Goal: Find specific page/section: Find specific page/section

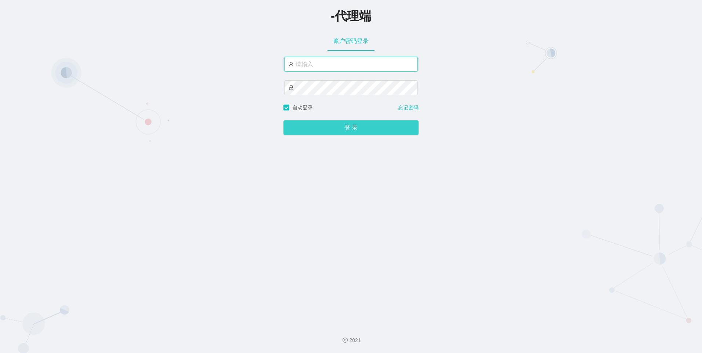
type input "feiyu666"
click at [381, 130] on button "登 录" at bounding box center [350, 127] width 135 height 15
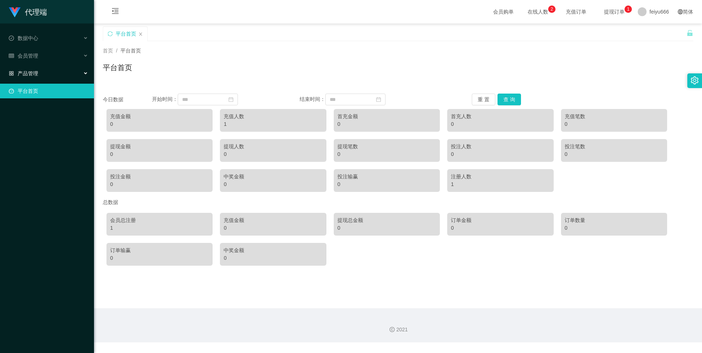
click at [85, 73] on icon at bounding box center [86, 73] width 4 height 0
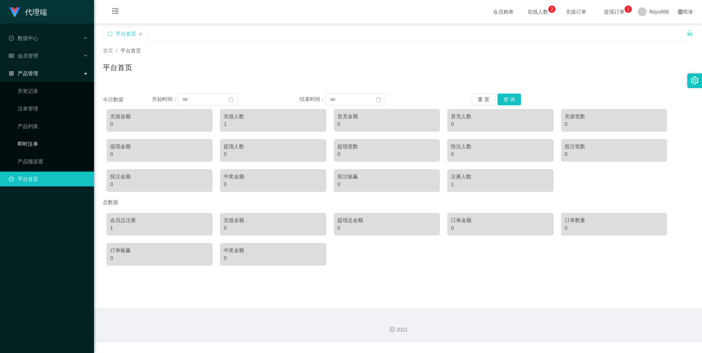
click at [51, 145] on link "即时注单" at bounding box center [53, 144] width 70 height 15
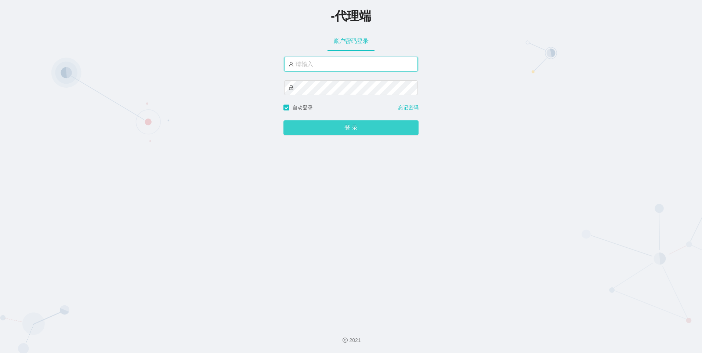
type input "feiyu666"
click at [324, 128] on button "登 录" at bounding box center [350, 127] width 135 height 15
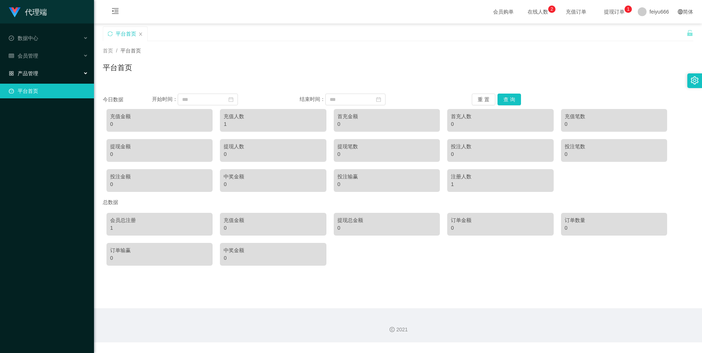
click at [86, 71] on div "产品管理" at bounding box center [47, 73] width 94 height 15
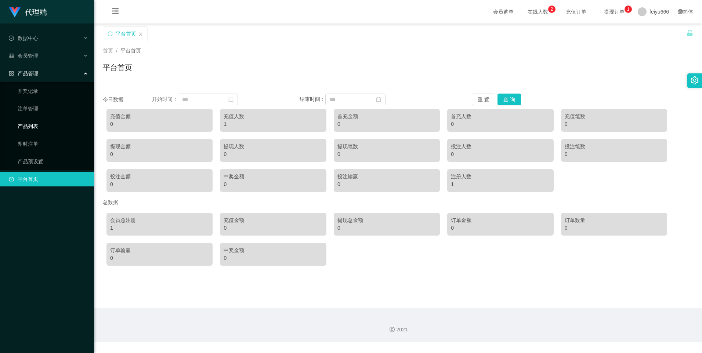
click at [59, 126] on link "产品列表" at bounding box center [53, 126] width 70 height 15
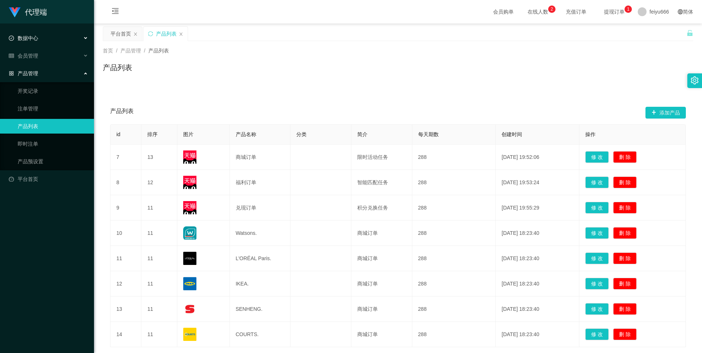
click at [86, 36] on div "数据中心" at bounding box center [47, 38] width 94 height 15
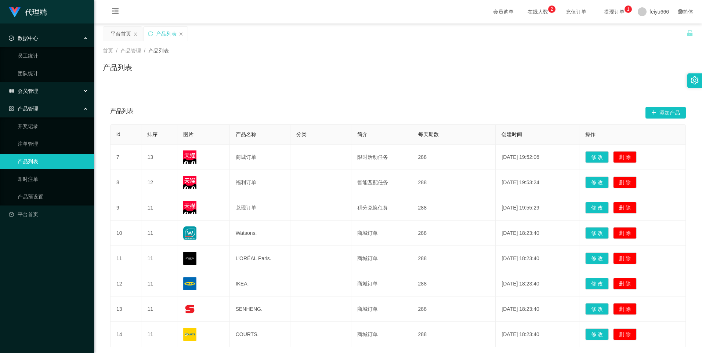
click at [83, 91] on div "会员管理" at bounding box center [47, 91] width 94 height 15
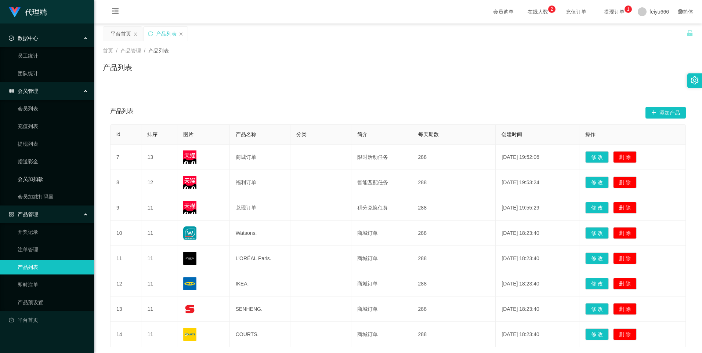
click at [49, 178] on link "会员加扣款" at bounding box center [53, 179] width 70 height 15
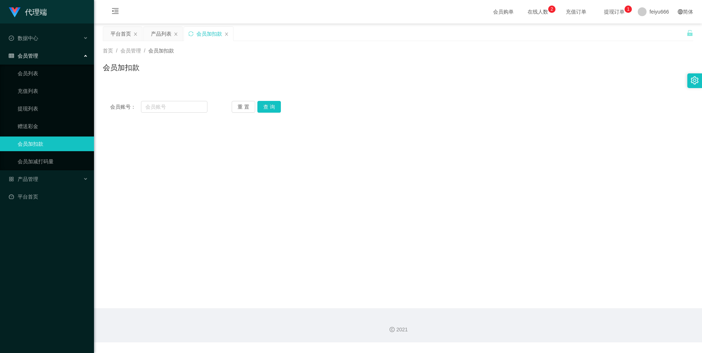
click at [46, 227] on div "代理端 数据中心 员工统计 团队统计 会员管理 会员列表 充值列表 提现列表 赠送彩金 会员加扣款 会员加减打码量 产品管理 开奖记录 注单管理 产品列表 即…" at bounding box center [47, 176] width 94 height 353
click at [86, 179] on icon at bounding box center [86, 179] width 4 height 0
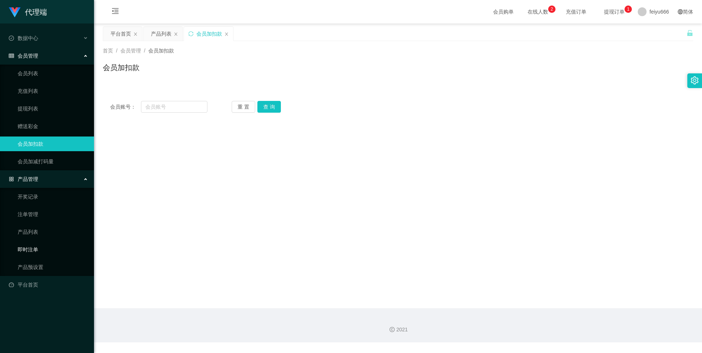
click at [41, 249] on link "即时注单" at bounding box center [53, 249] width 70 height 15
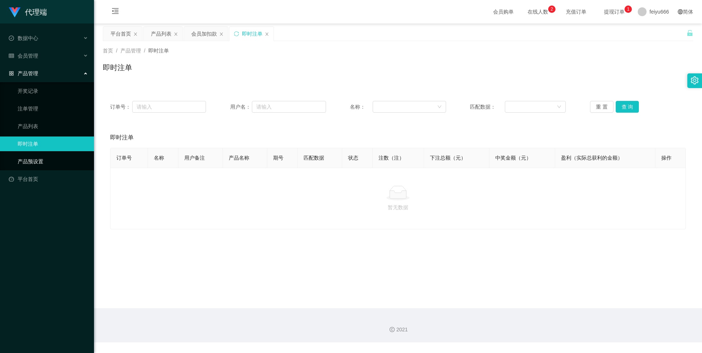
click at [40, 163] on link "产品预设置" at bounding box center [53, 161] width 70 height 15
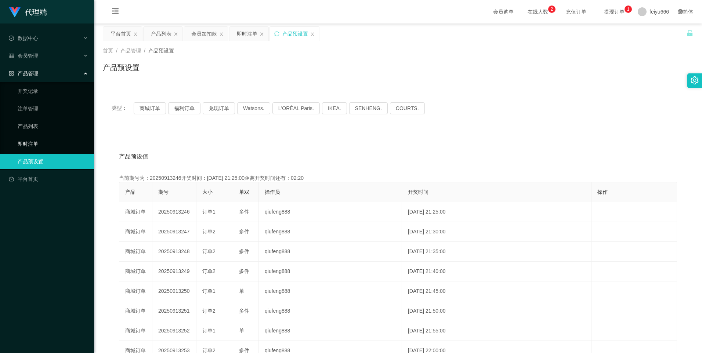
click at [32, 142] on link "即时注单" at bounding box center [53, 144] width 70 height 15
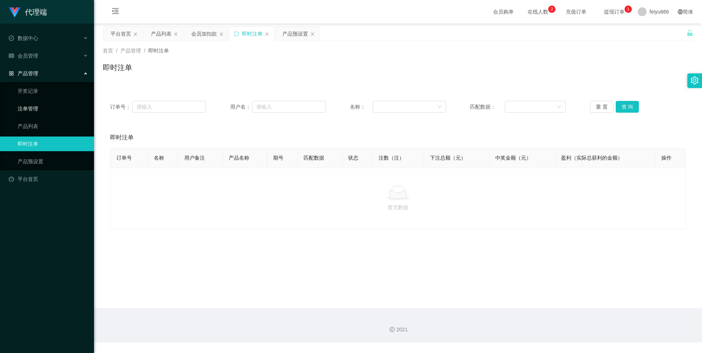
click at [35, 109] on link "注单管理" at bounding box center [53, 108] width 70 height 15
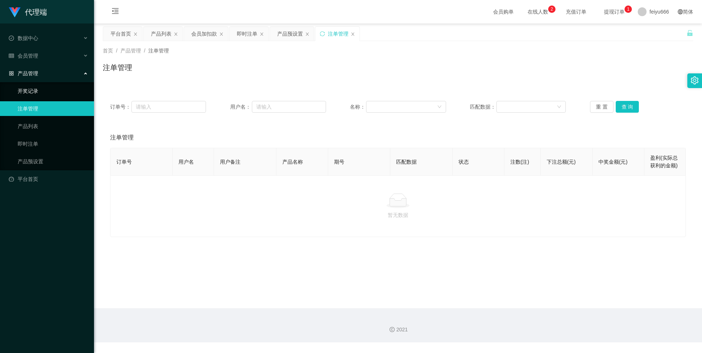
click at [35, 93] on link "开奖记录" at bounding box center [53, 91] width 70 height 15
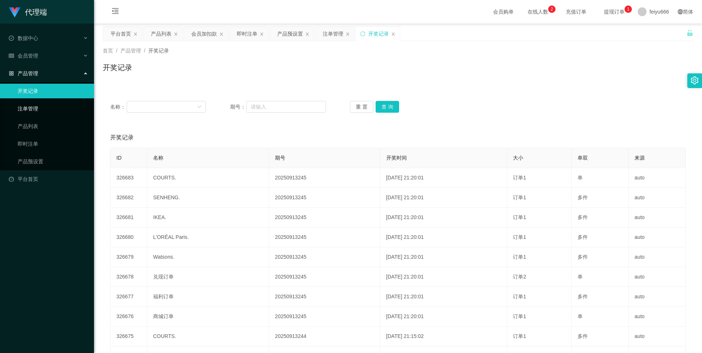
click at [32, 112] on link "注单管理" at bounding box center [53, 108] width 70 height 15
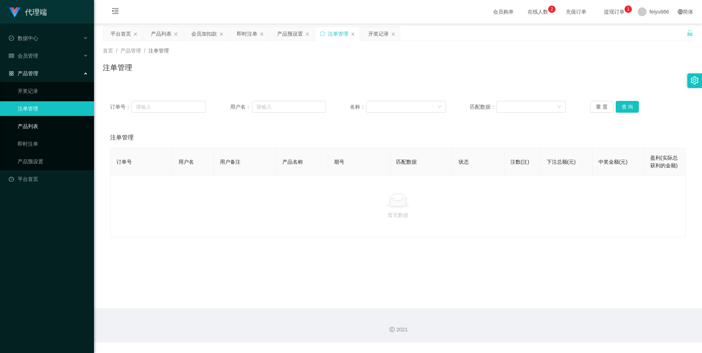
click at [32, 127] on link "产品列表" at bounding box center [53, 126] width 70 height 15
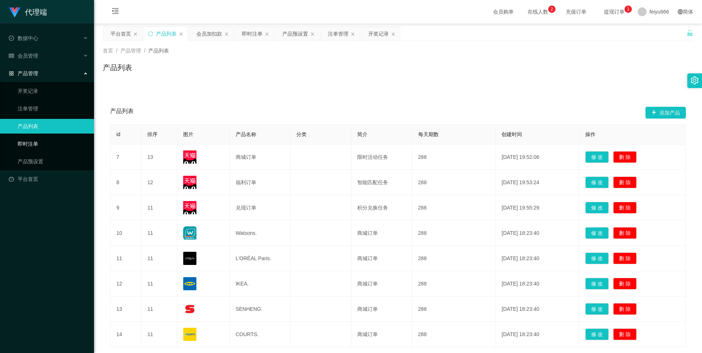
click at [35, 147] on link "即时注单" at bounding box center [53, 144] width 70 height 15
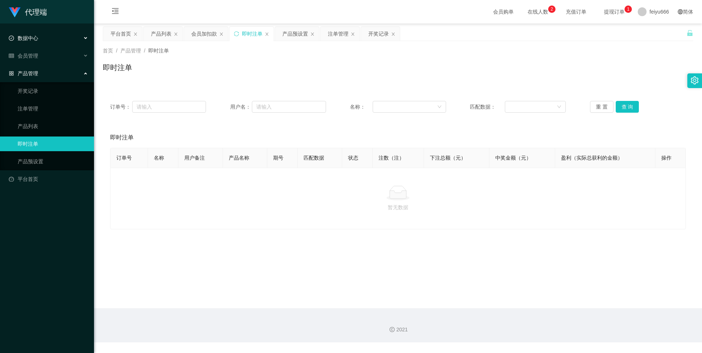
click at [84, 33] on div "数据中心" at bounding box center [47, 38] width 94 height 15
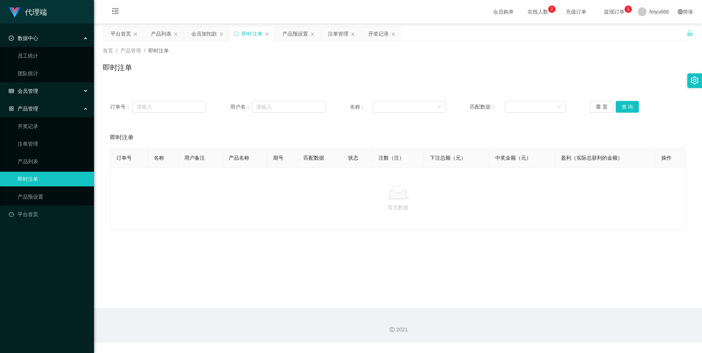
click at [83, 90] on div "会员管理" at bounding box center [47, 91] width 94 height 15
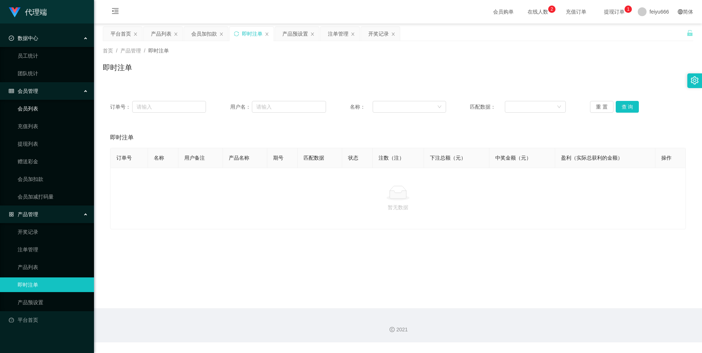
click at [70, 111] on link "会员列表" at bounding box center [53, 108] width 70 height 15
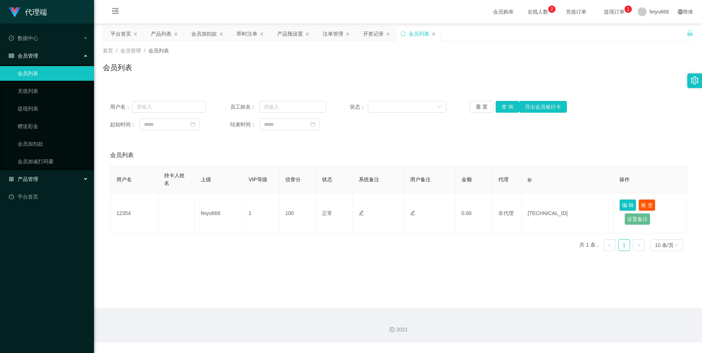
click at [86, 179] on icon at bounding box center [86, 179] width 4 height 0
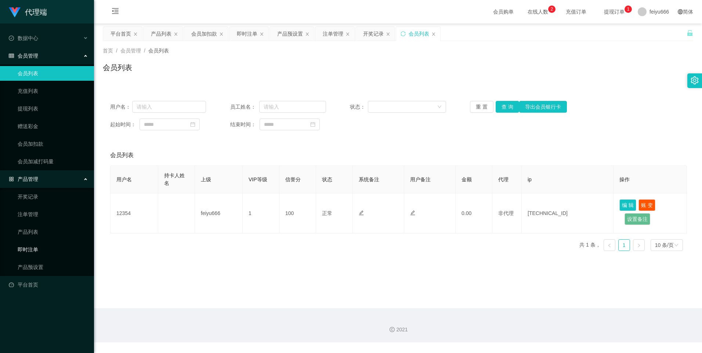
click at [58, 249] on link "即时注单" at bounding box center [53, 249] width 70 height 15
